Goal: Find specific page/section: Find specific page/section

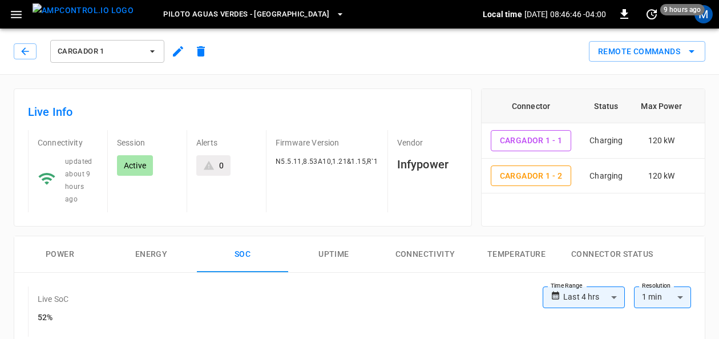
scroll to position [171, 0]
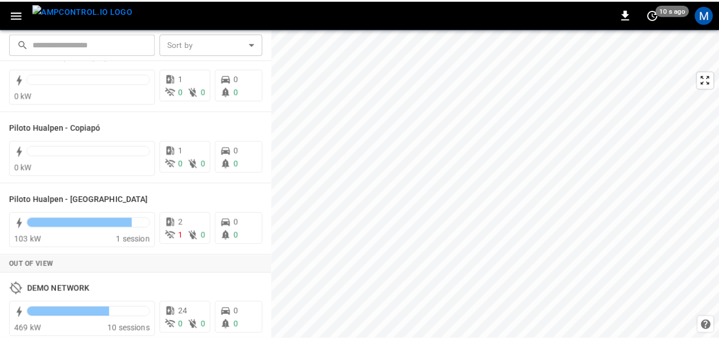
scroll to position [114, 0]
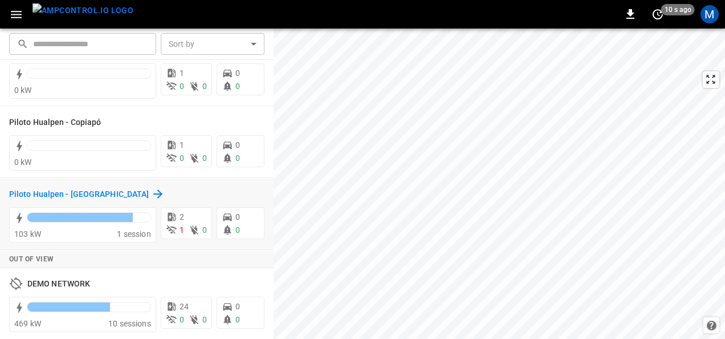
click at [90, 190] on h6 "Piloto Hualpen - [GEOGRAPHIC_DATA]" at bounding box center [79, 194] width 140 height 13
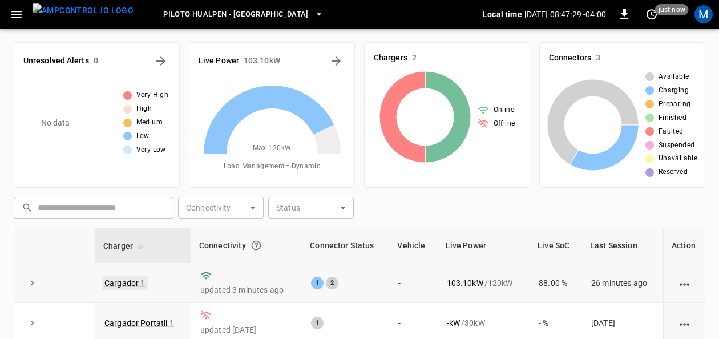
click at [135, 283] on link "Cargador 1" at bounding box center [125, 283] width 46 height 14
